Goal: Information Seeking & Learning: Learn about a topic

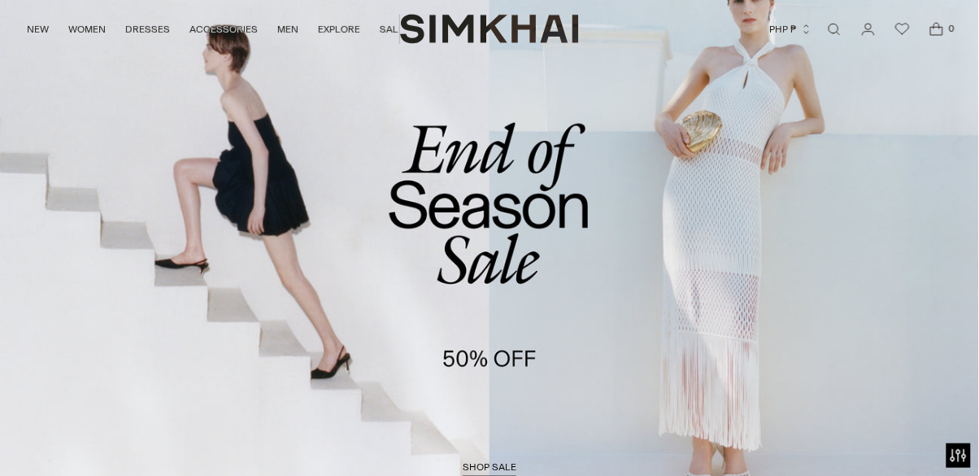
scroll to position [82, 0]
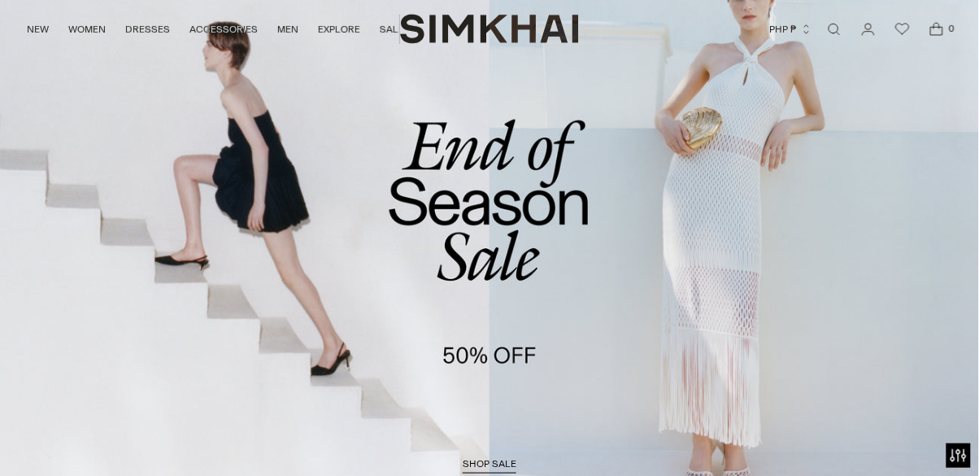
click at [492, 466] on span "shop sale" at bounding box center [490, 463] width 54 height 11
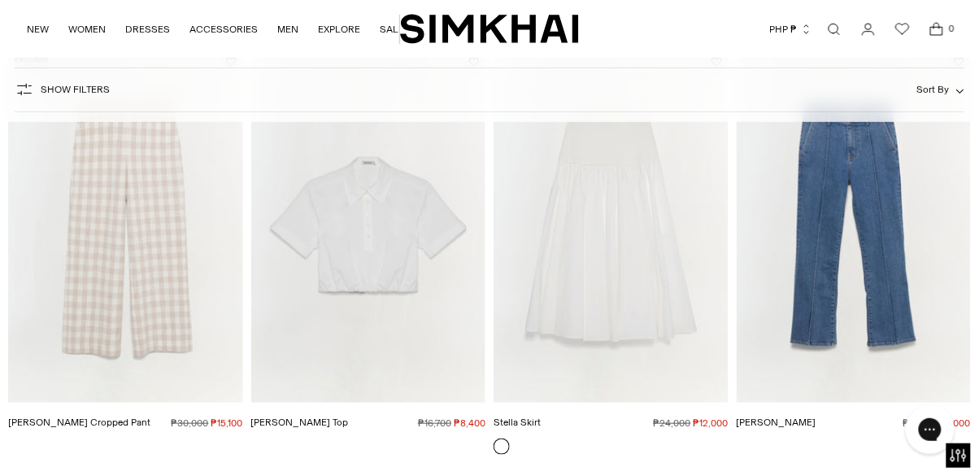
scroll to position [3173, 0]
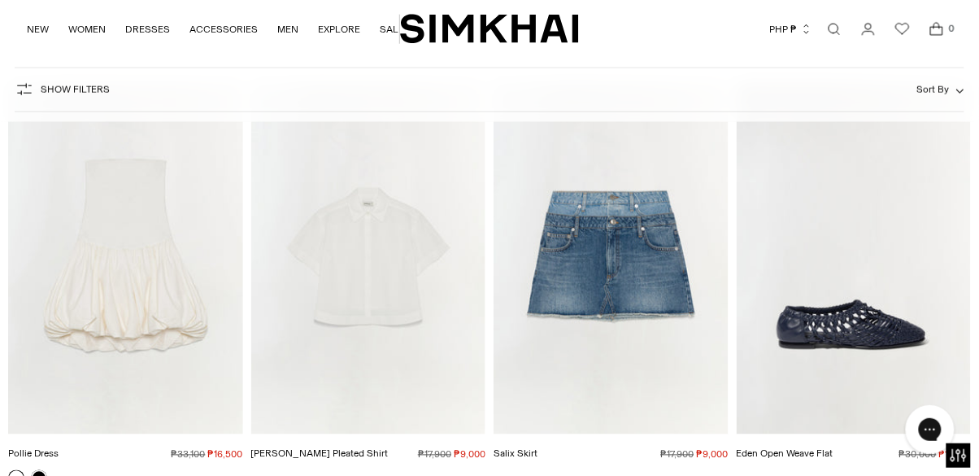
click at [95, 21] on link "WOMEN" at bounding box center [86, 29] width 37 height 36
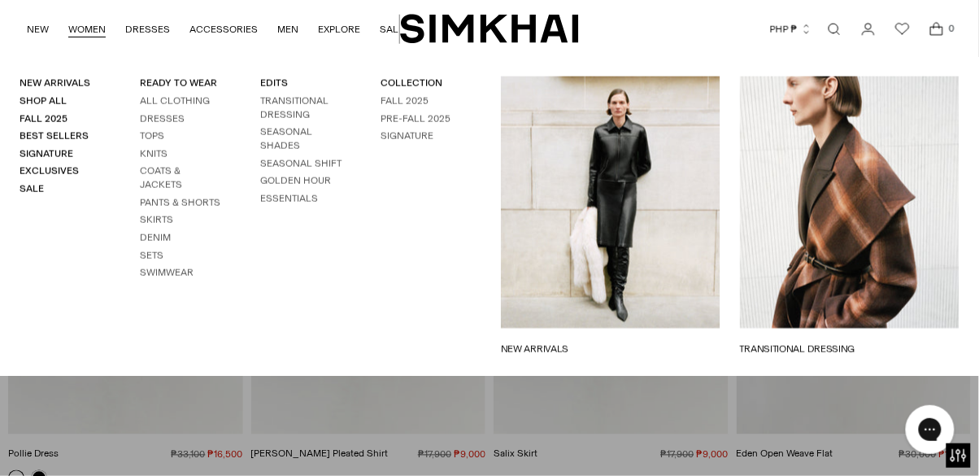
click at [257, 392] on div at bounding box center [489, 238] width 979 height 476
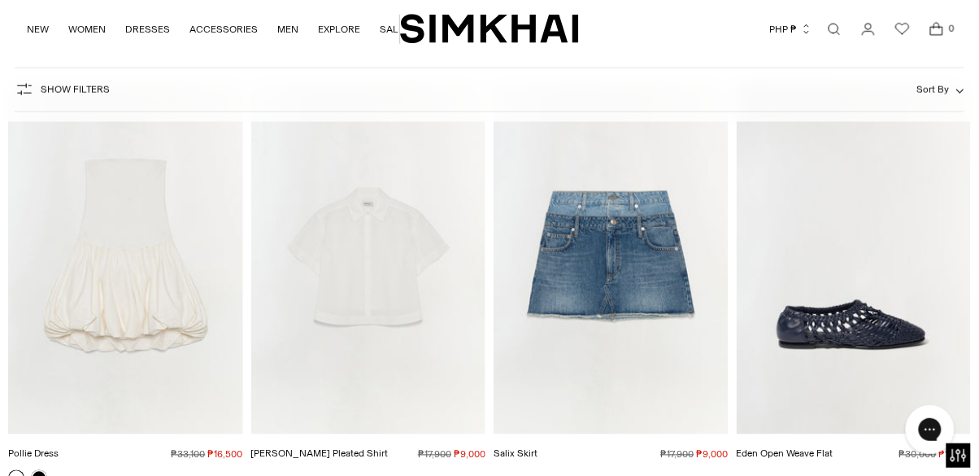
click at [89, 33] on link "WOMEN" at bounding box center [86, 29] width 37 height 36
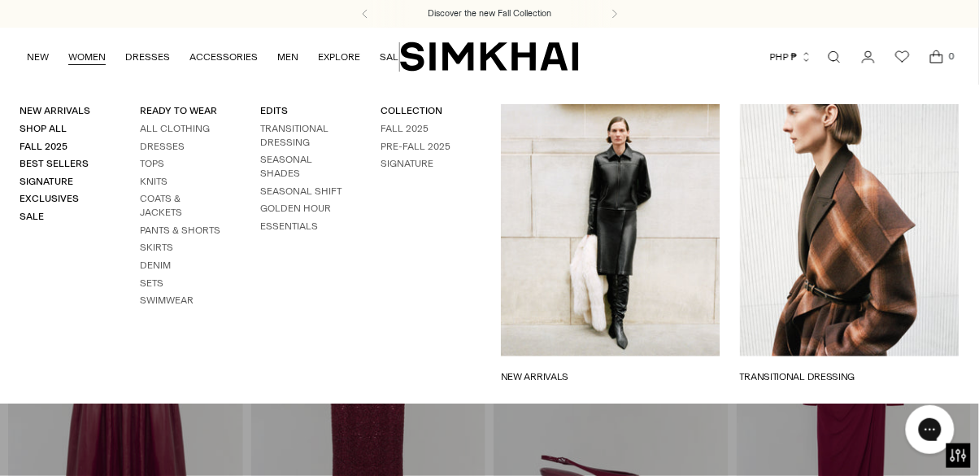
click at [700, 438] on div at bounding box center [489, 238] width 979 height 476
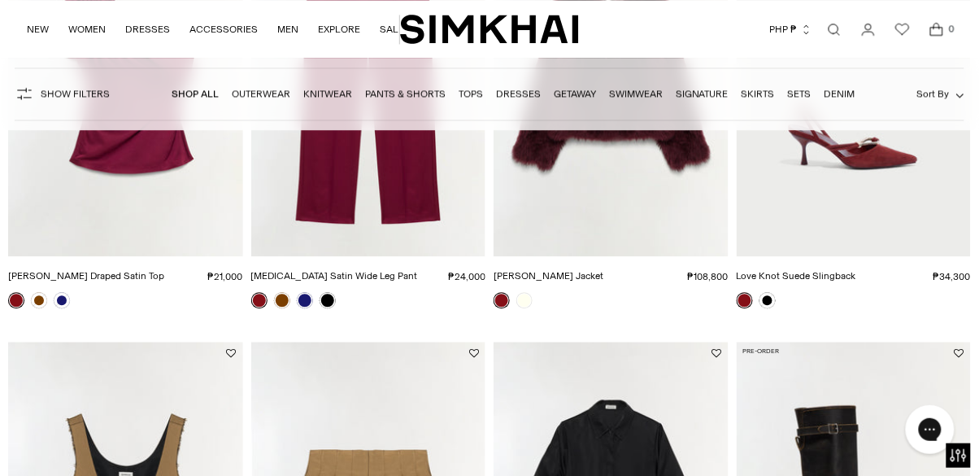
scroll to position [2419, 0]
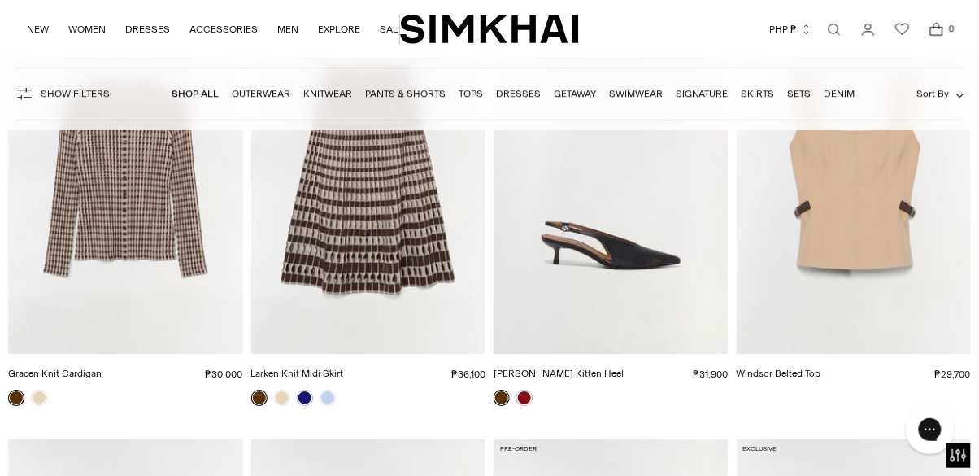
click at [716, 88] on link "Signature" at bounding box center [702, 93] width 53 height 11
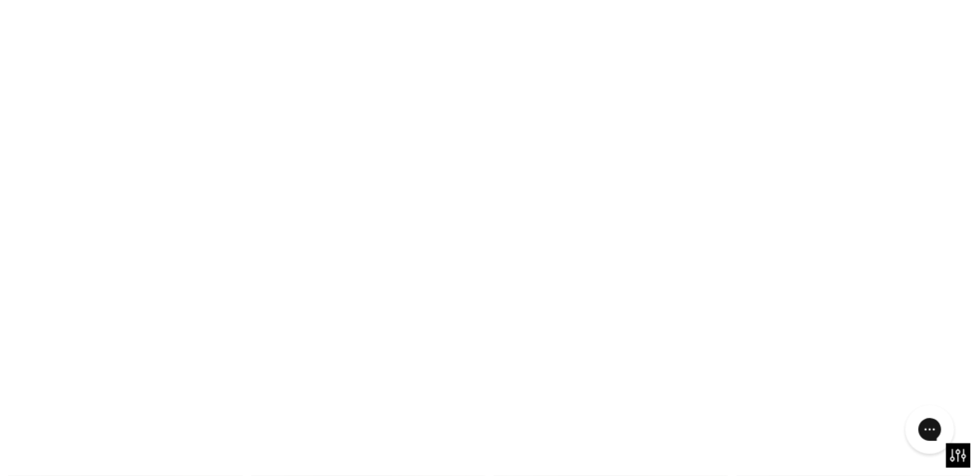
click at [705, 98] on link "Signature" at bounding box center [702, 93] width 53 height 11
click at [694, 93] on link "Signature" at bounding box center [702, 93] width 53 height 11
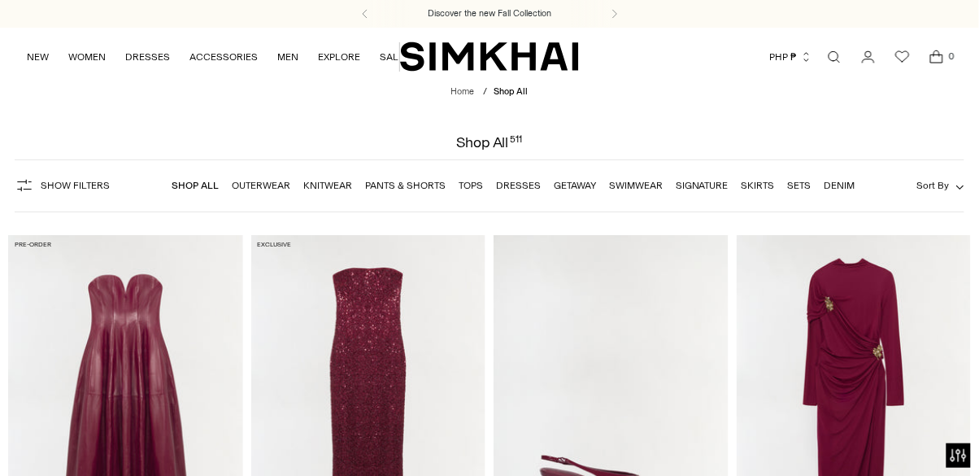
click at [691, 189] on link "Signature" at bounding box center [702, 185] width 53 height 11
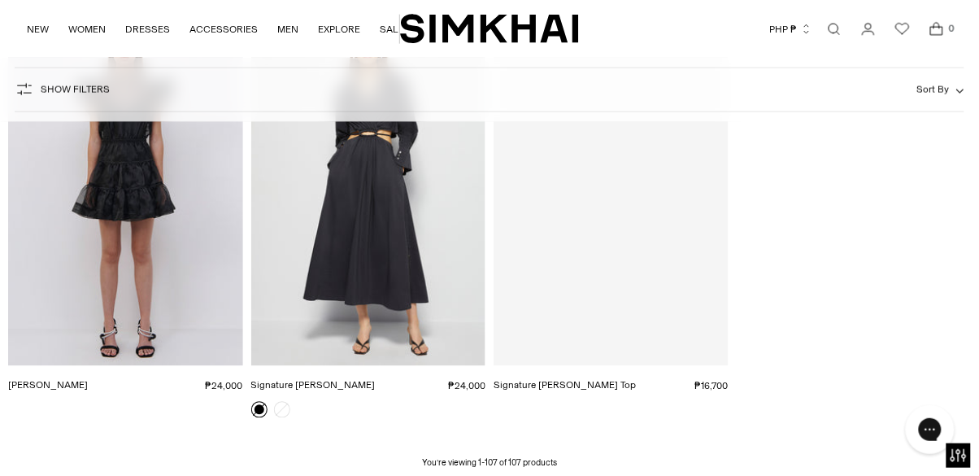
scroll to position [11806, 0]
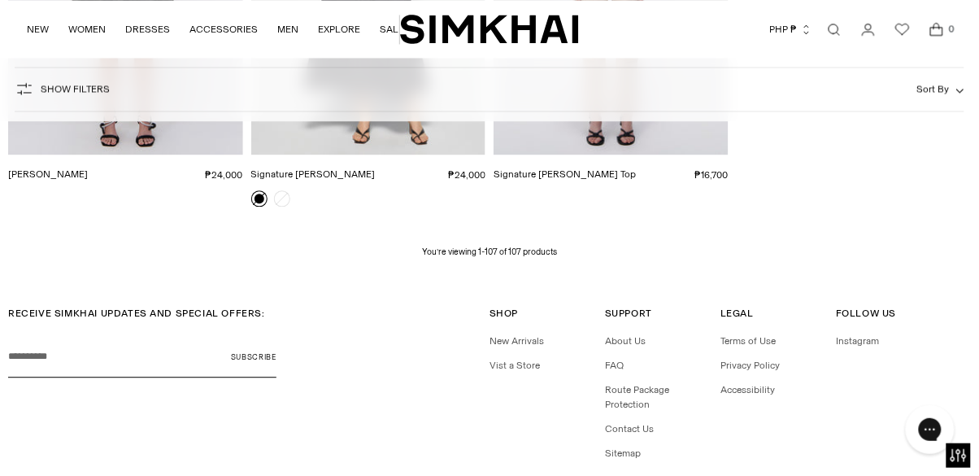
click at [623, 335] on link "About Us" at bounding box center [625, 340] width 41 height 11
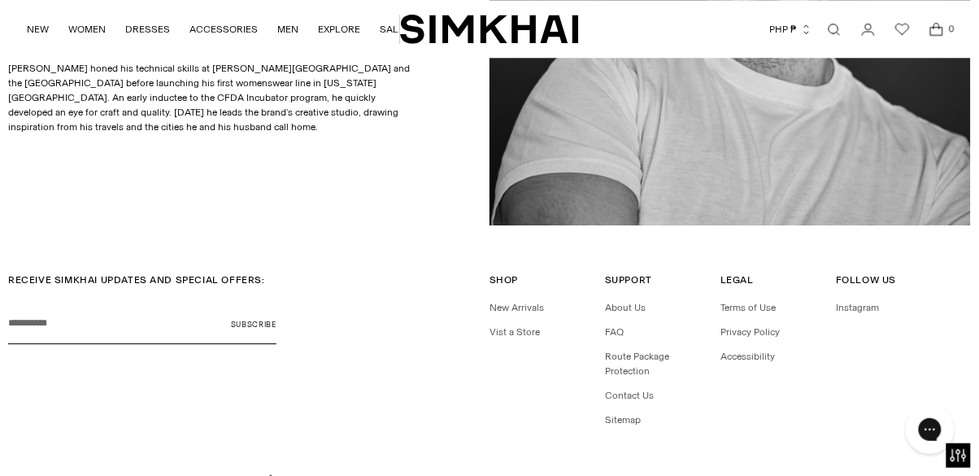
scroll to position [917, 0]
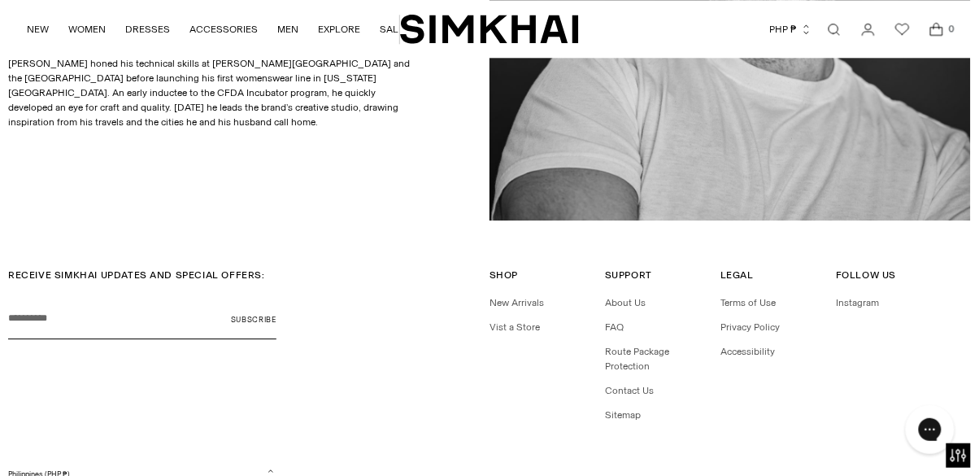
click at [512, 329] on link "Vist a Store" at bounding box center [515, 326] width 50 height 11
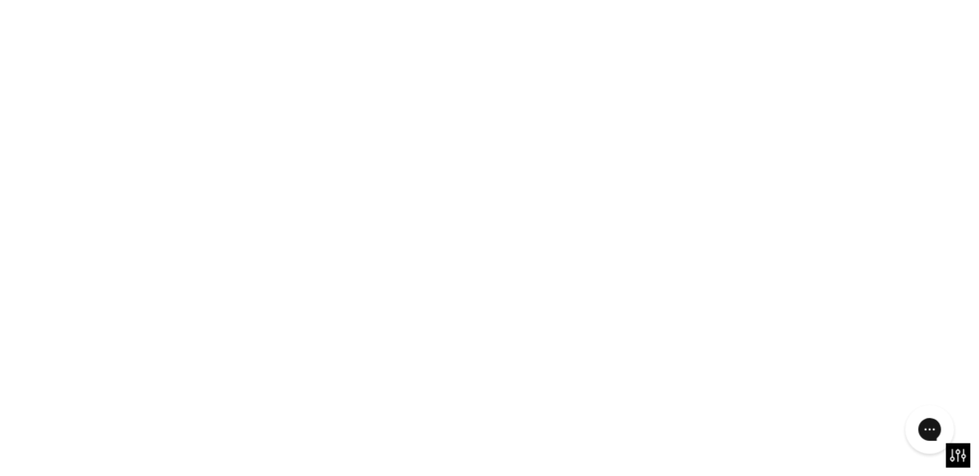
scroll to position [990, 0]
